Goal: Transaction & Acquisition: Purchase product/service

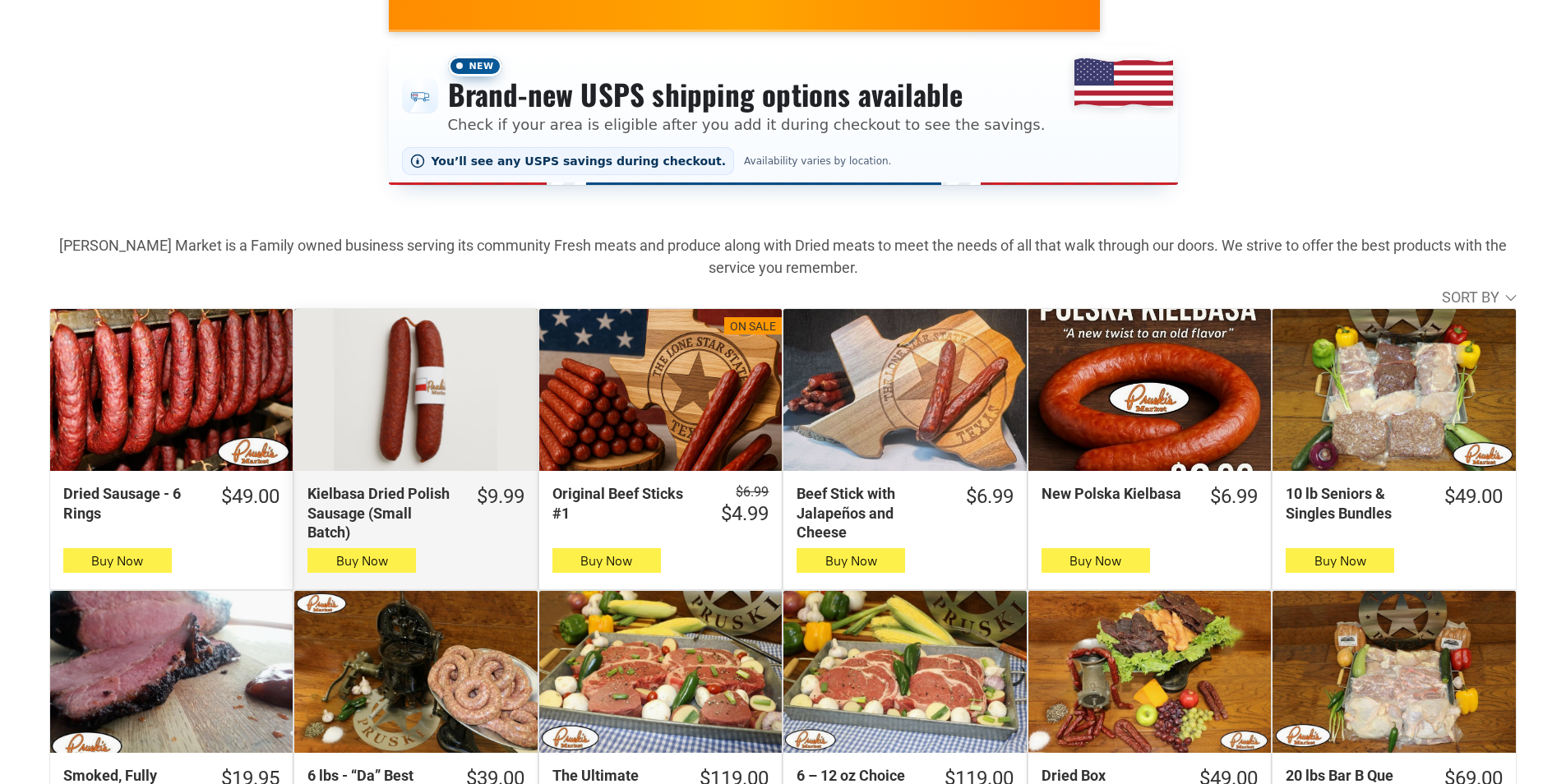
scroll to position [411, 0]
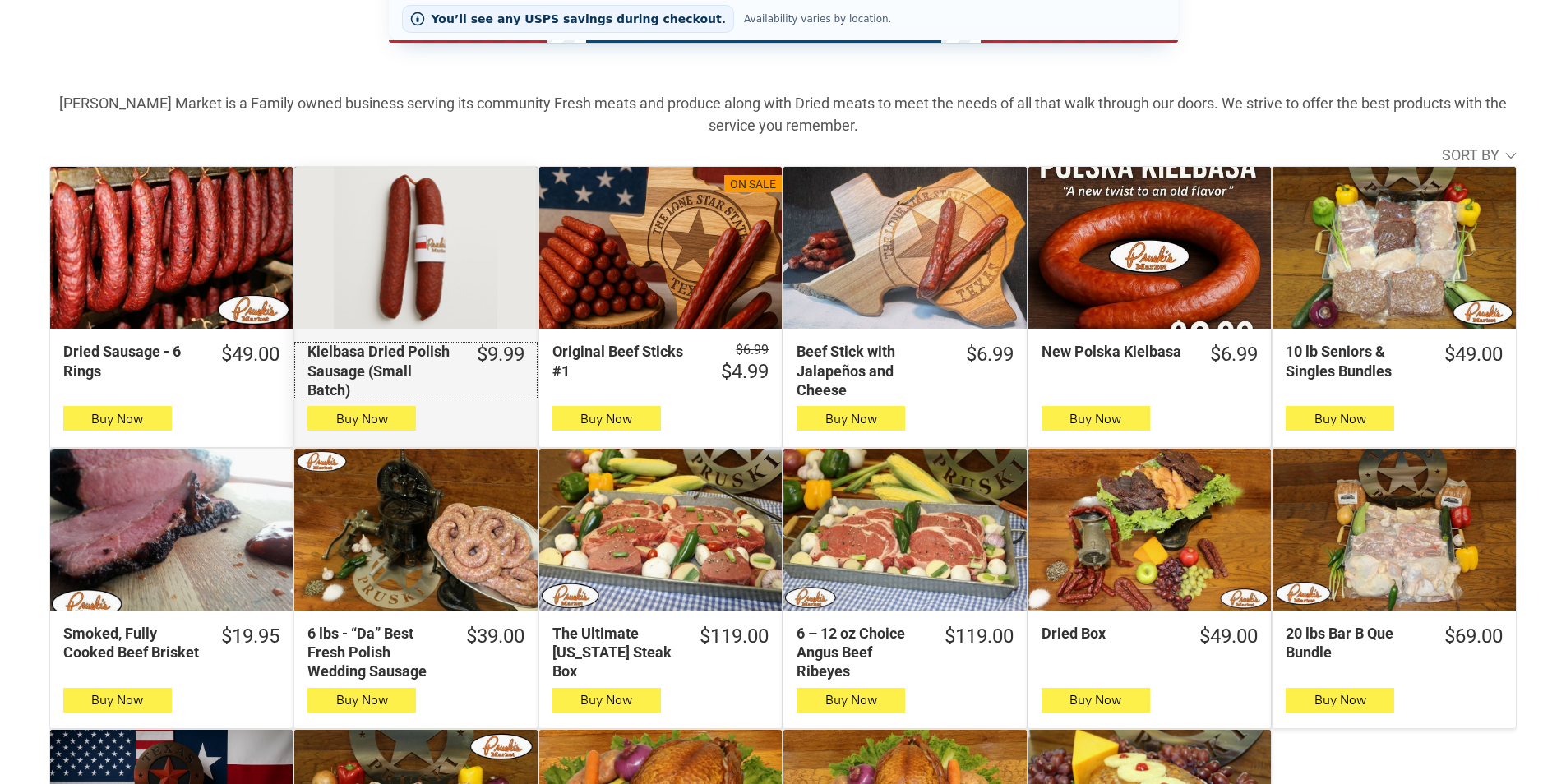
click at [412, 385] on div "Kielbasa Dried Polish Sausage (Small Batch)" at bounding box center [380, 370] width 147 height 58
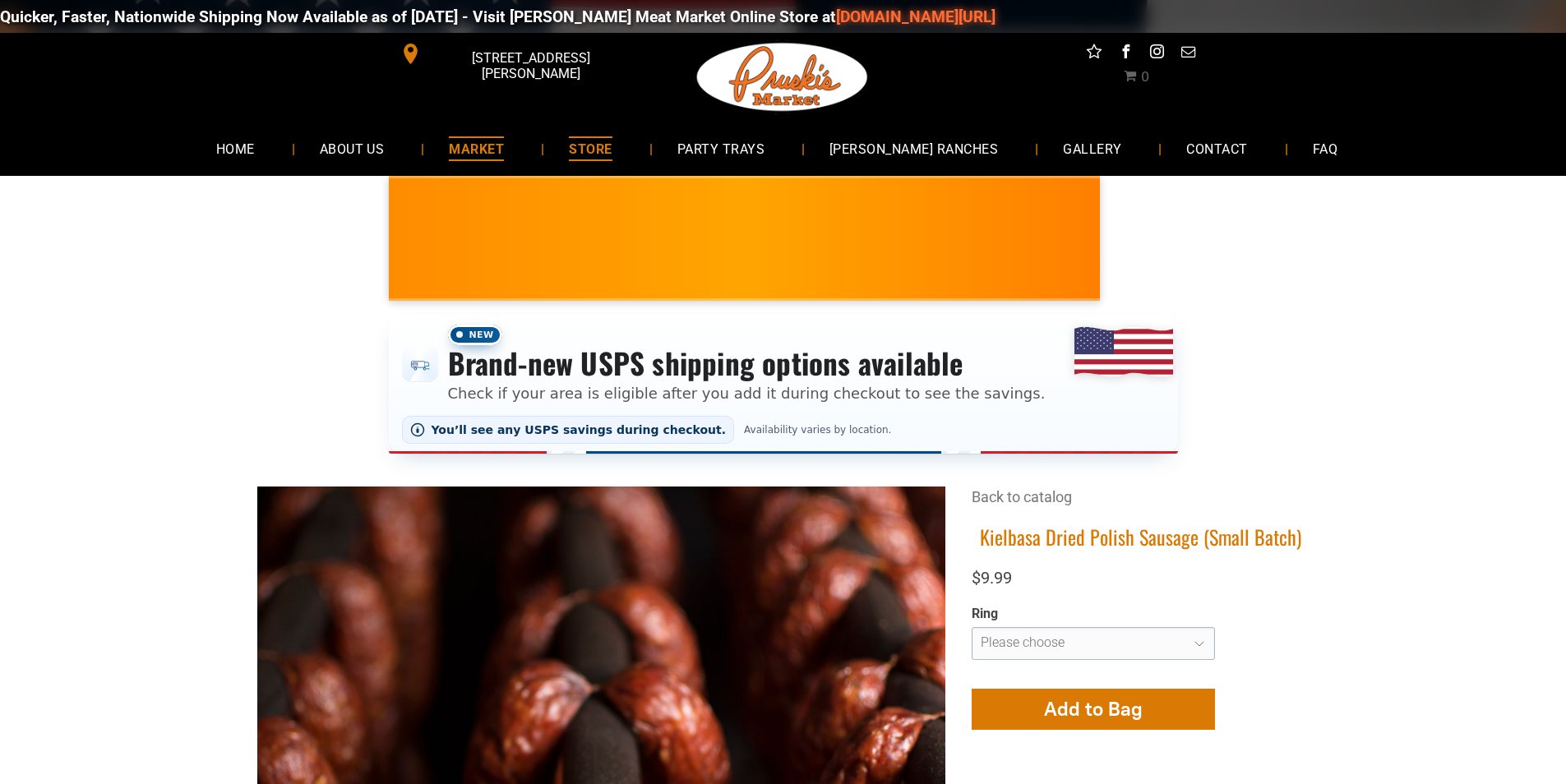
click at [495, 148] on span "MARKET" at bounding box center [477, 148] width 55 height 24
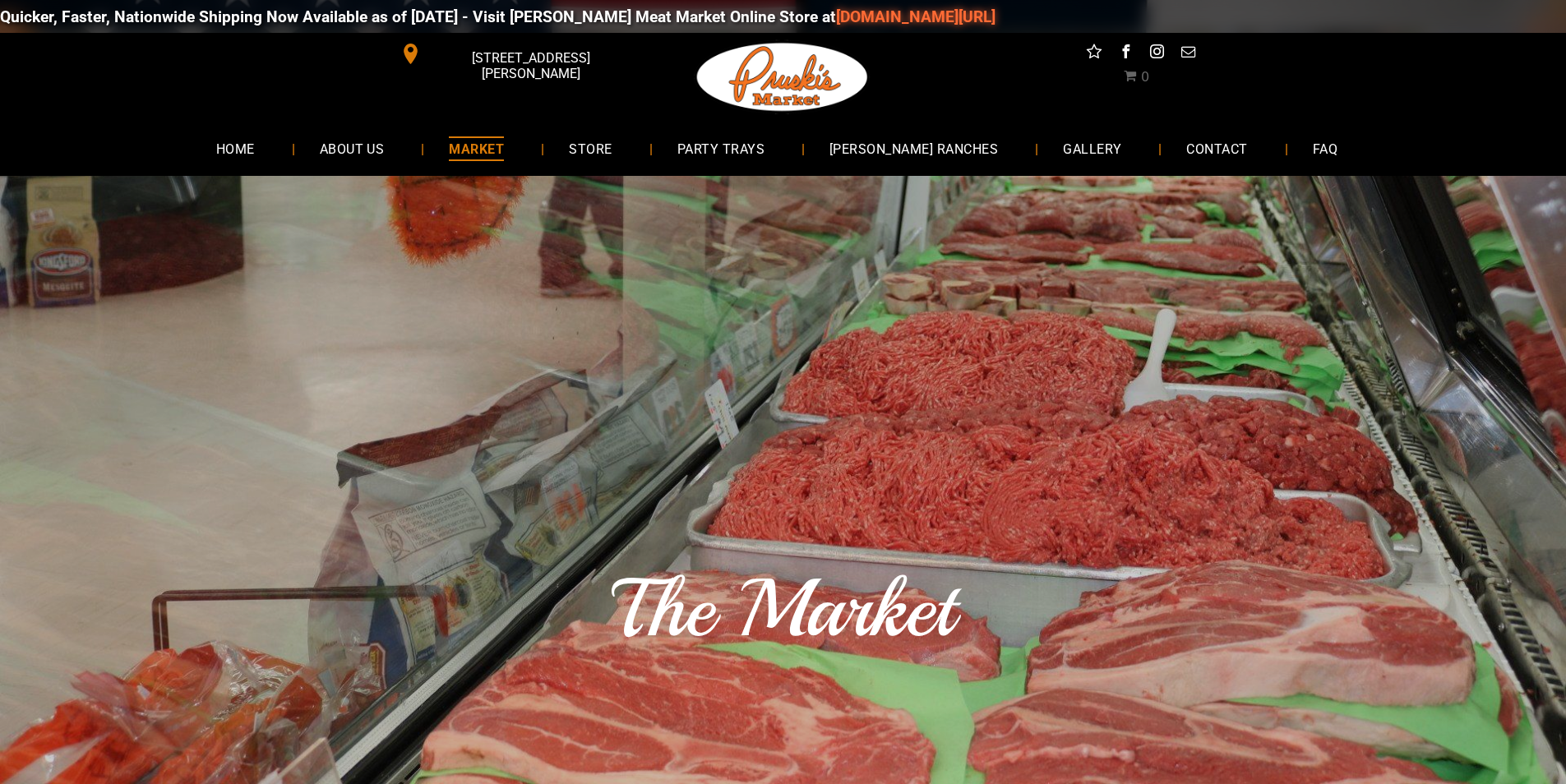
click at [557, 47] on span "[STREET_ADDRESS][PERSON_NAME]" at bounding box center [531, 65] width 212 height 47
